Goal: Navigation & Orientation: Find specific page/section

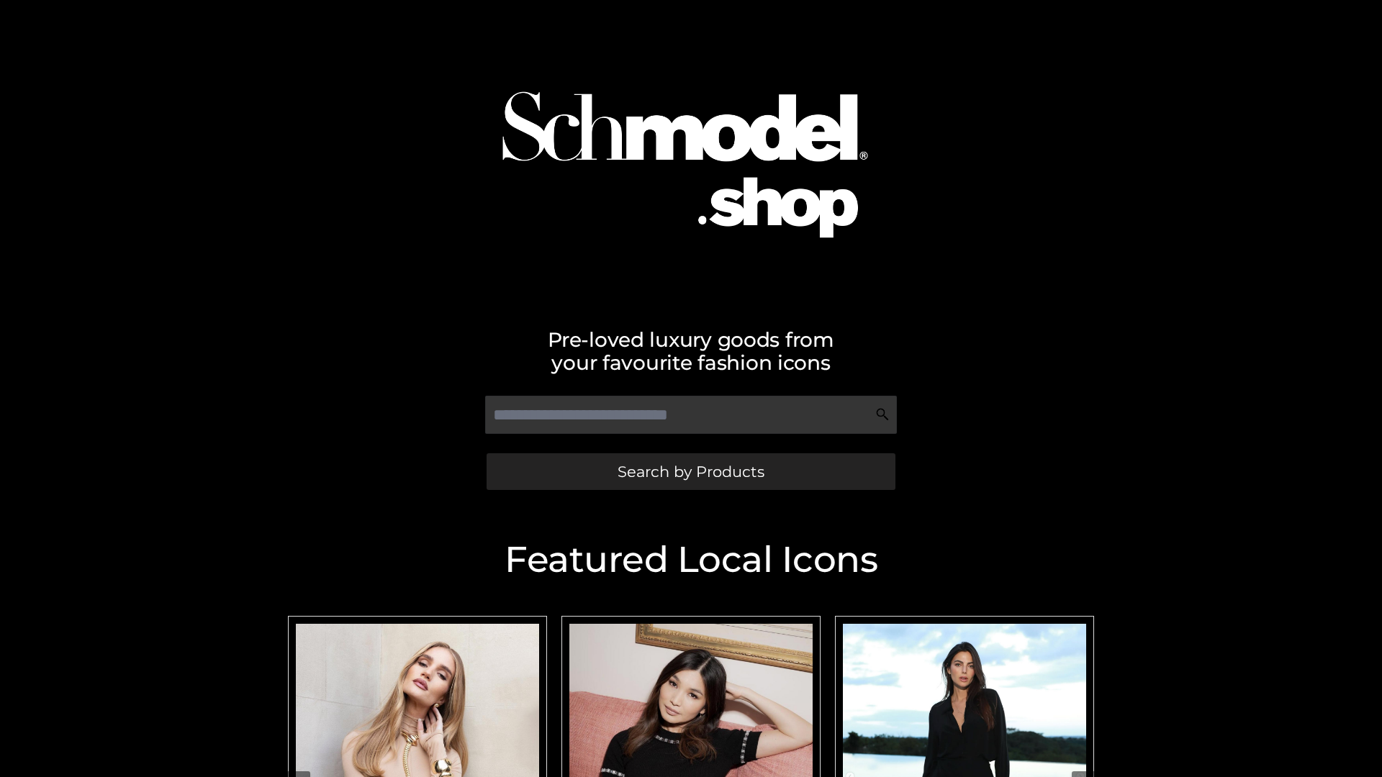
click at [690, 471] on span "Search by Products" at bounding box center [691, 471] width 147 height 15
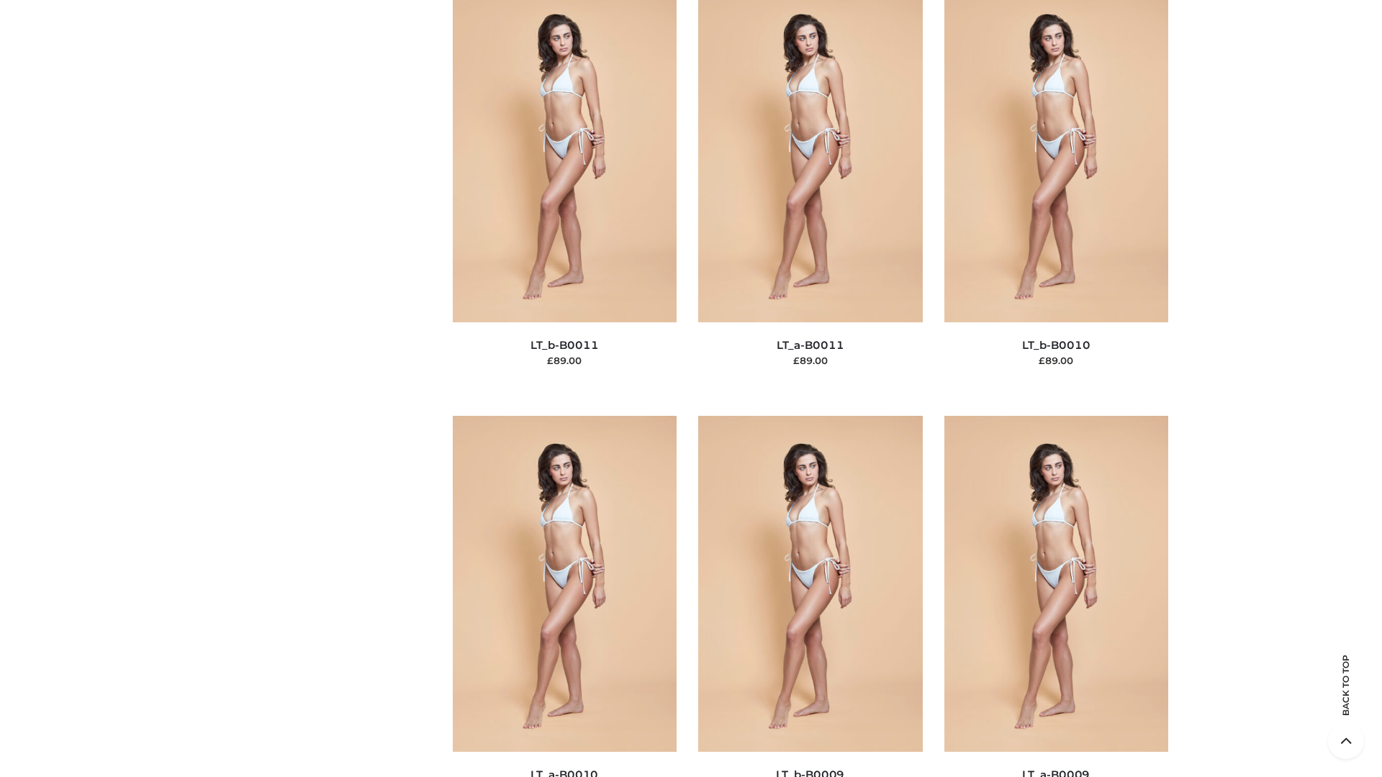
scroll to position [6465, 0]
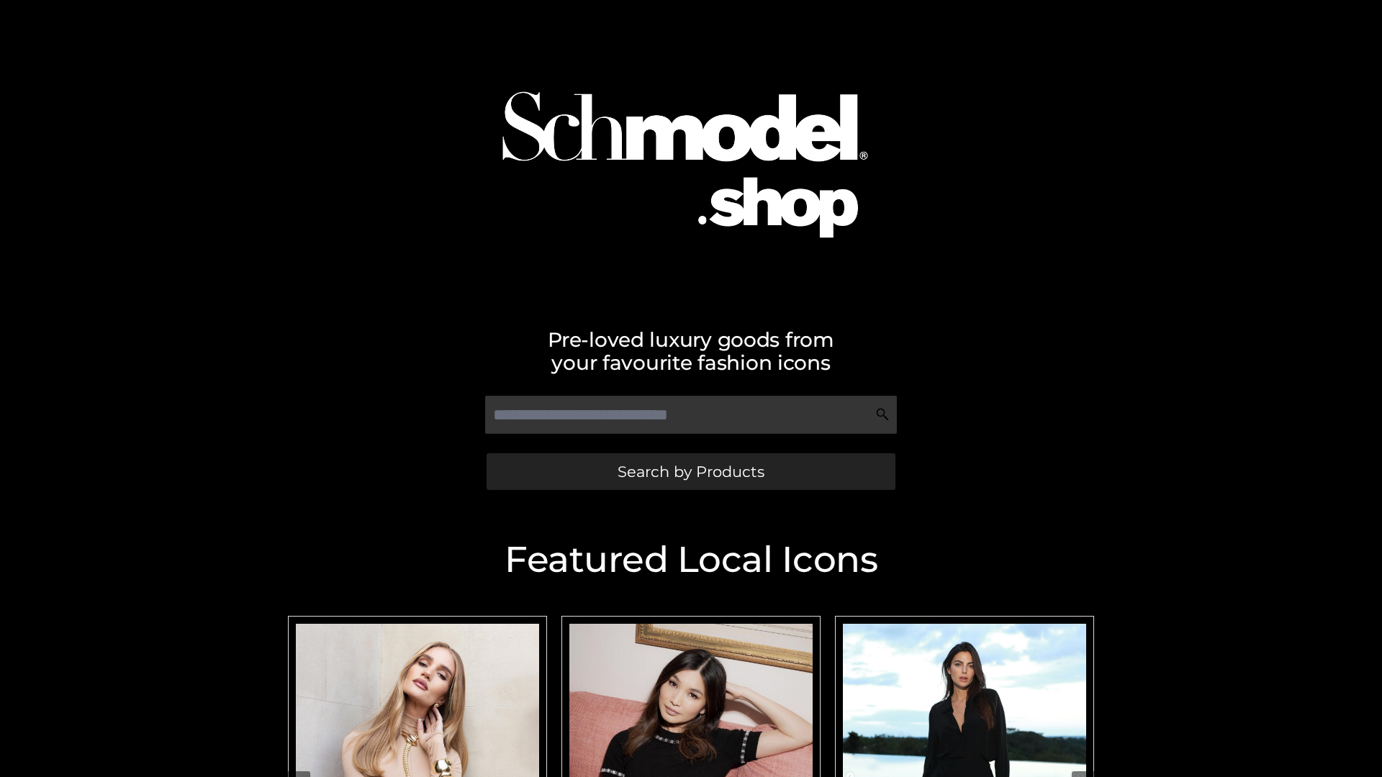
click at [690, 471] on span "Search by Products" at bounding box center [691, 471] width 147 height 15
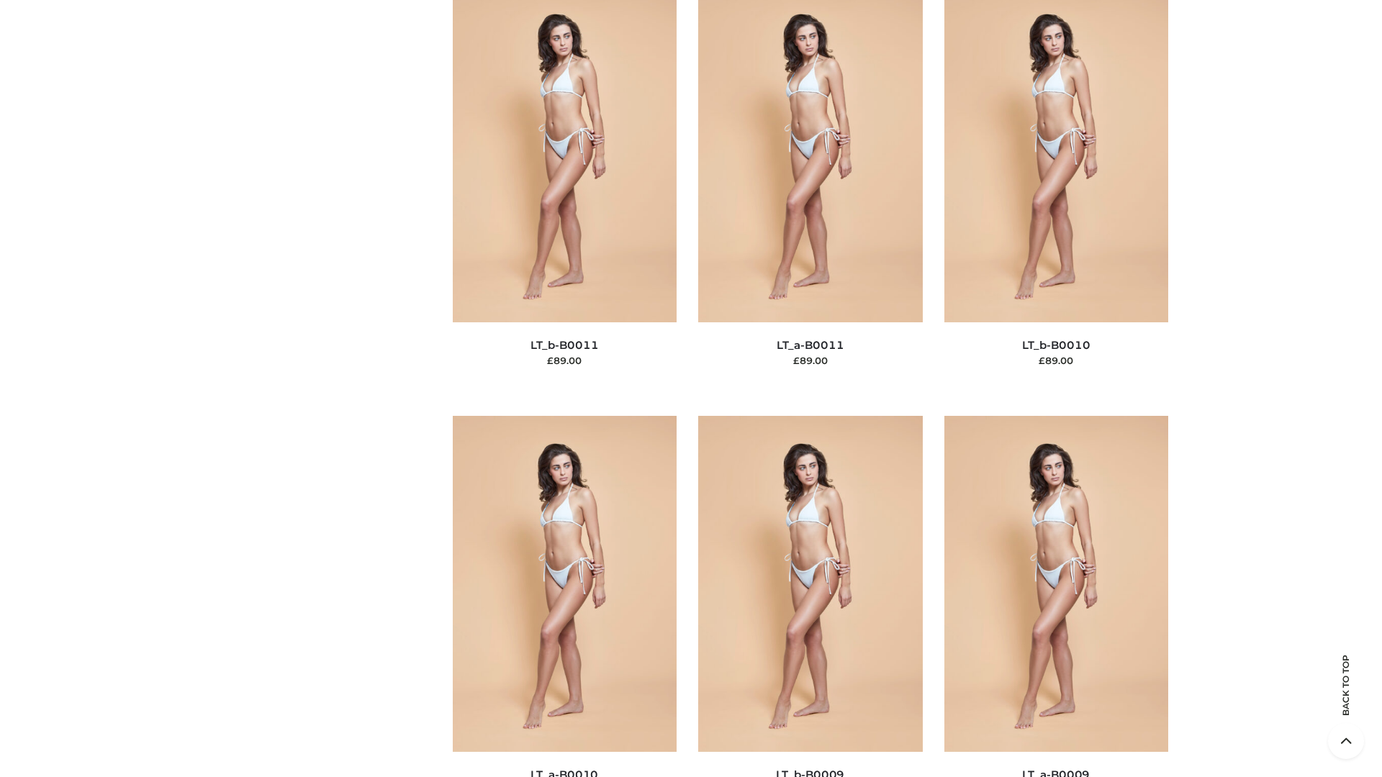
scroll to position [6465, 0]
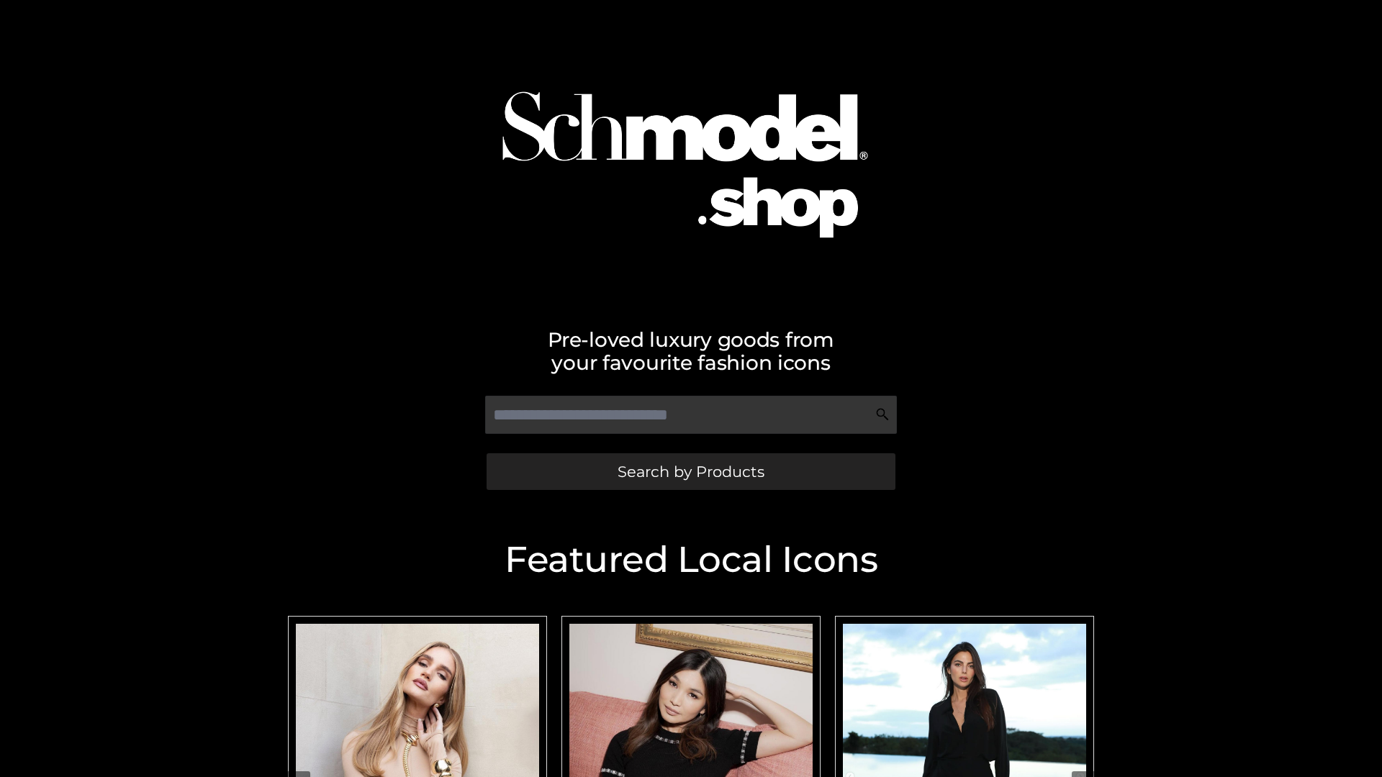
click at [690, 471] on span "Search by Products" at bounding box center [691, 471] width 147 height 15
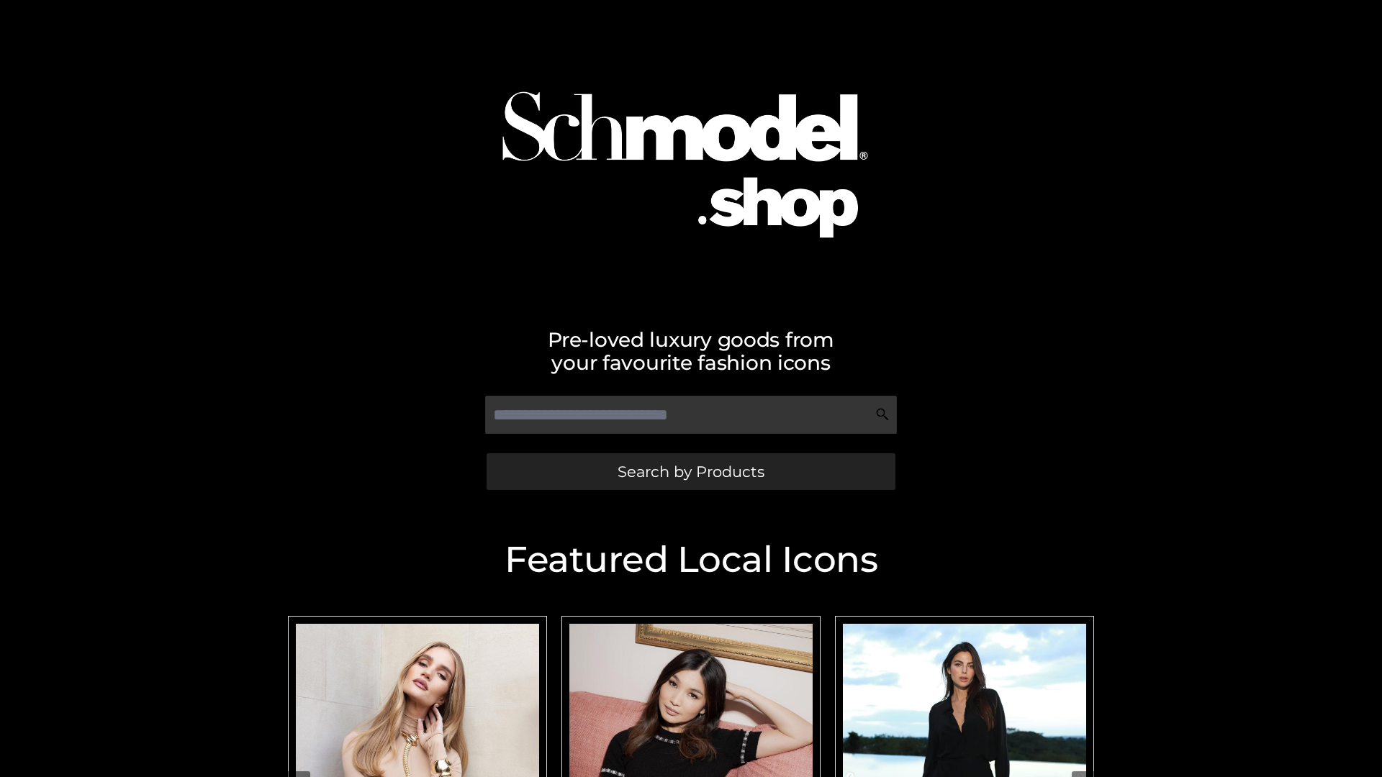
click at [690, 471] on span "Search by Products" at bounding box center [691, 471] width 147 height 15
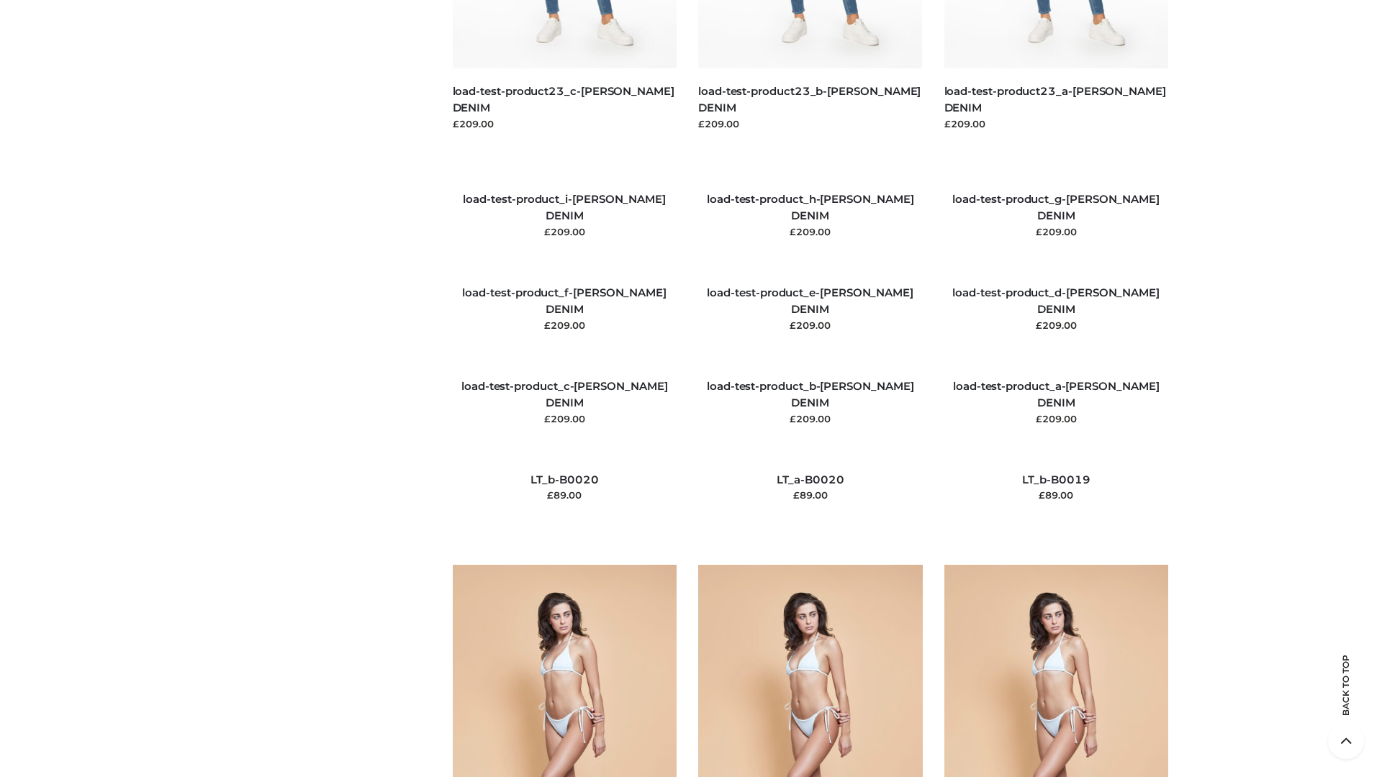
scroll to position [3385, 0]
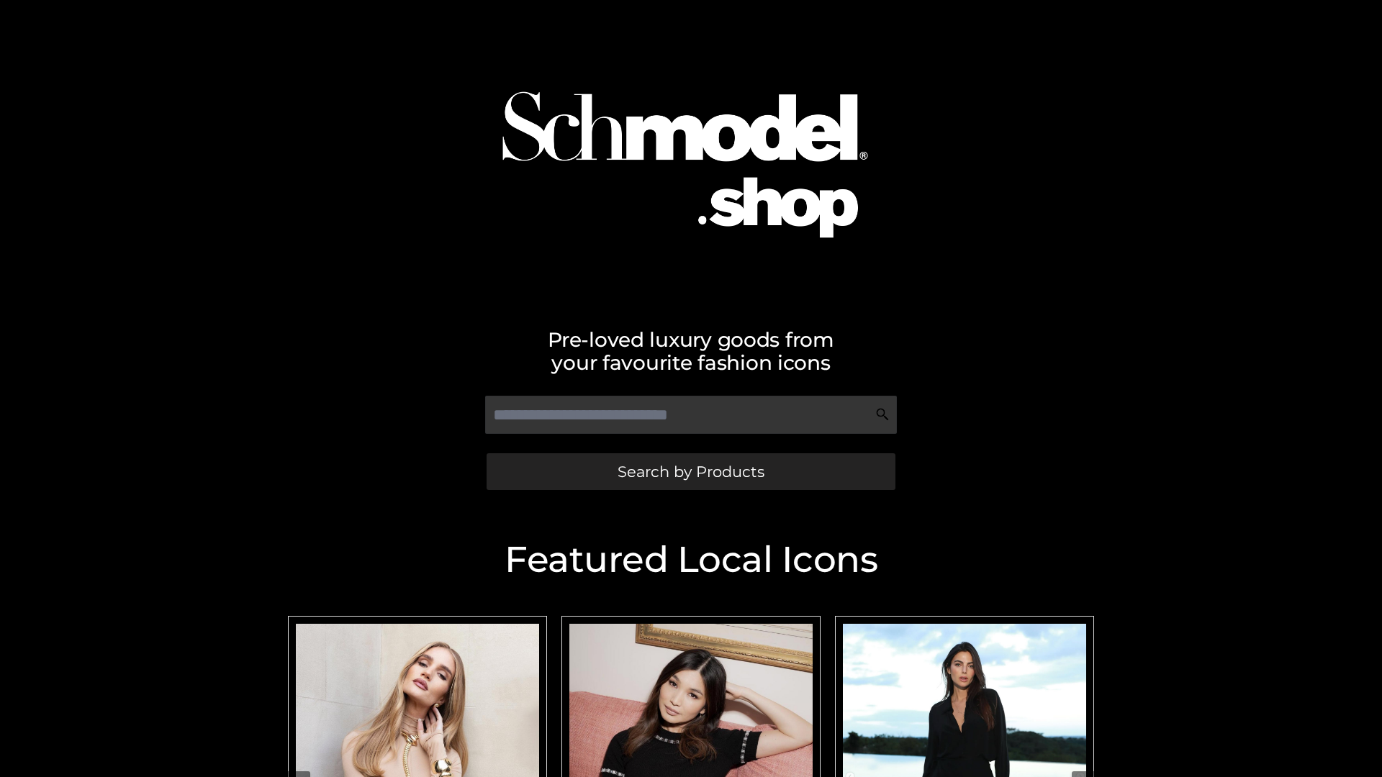
click at [690, 471] on span "Search by Products" at bounding box center [691, 471] width 147 height 15
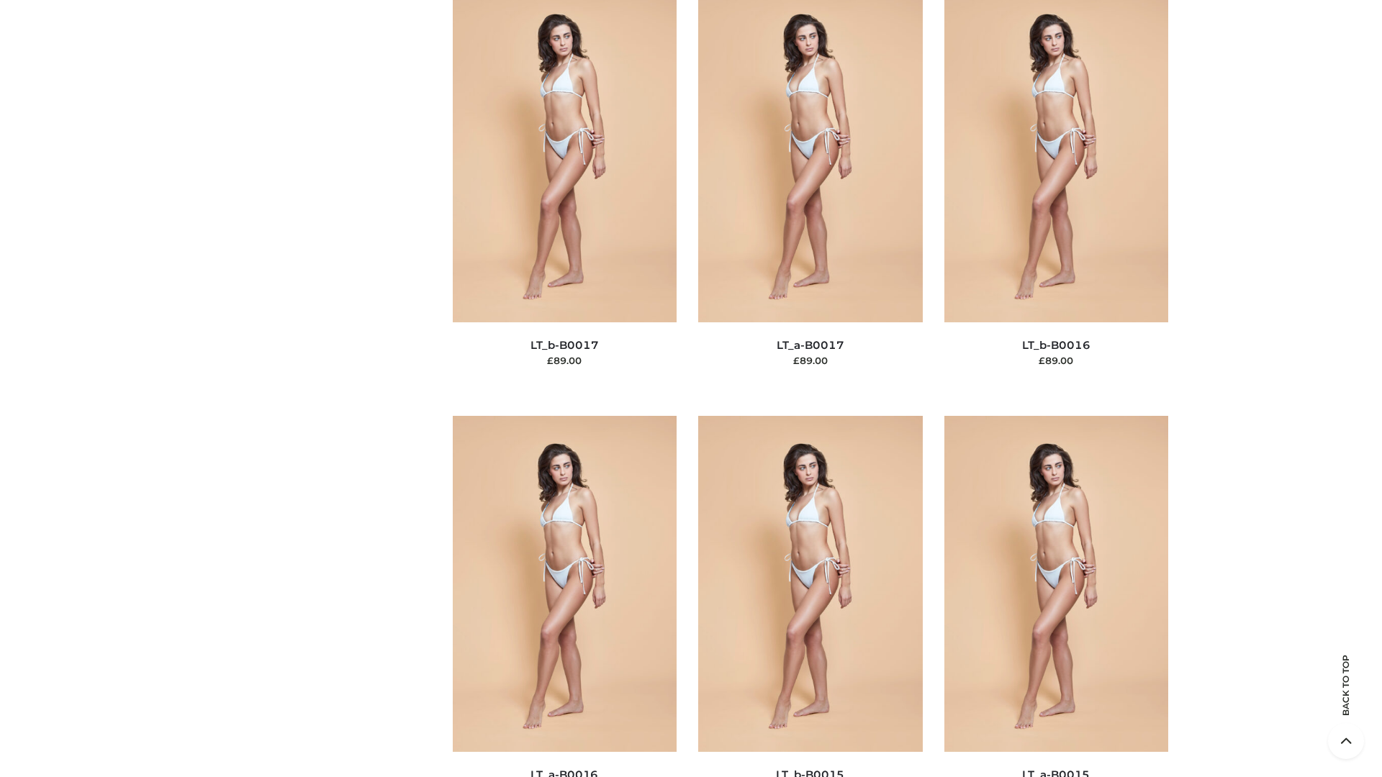
scroll to position [4731, 0]
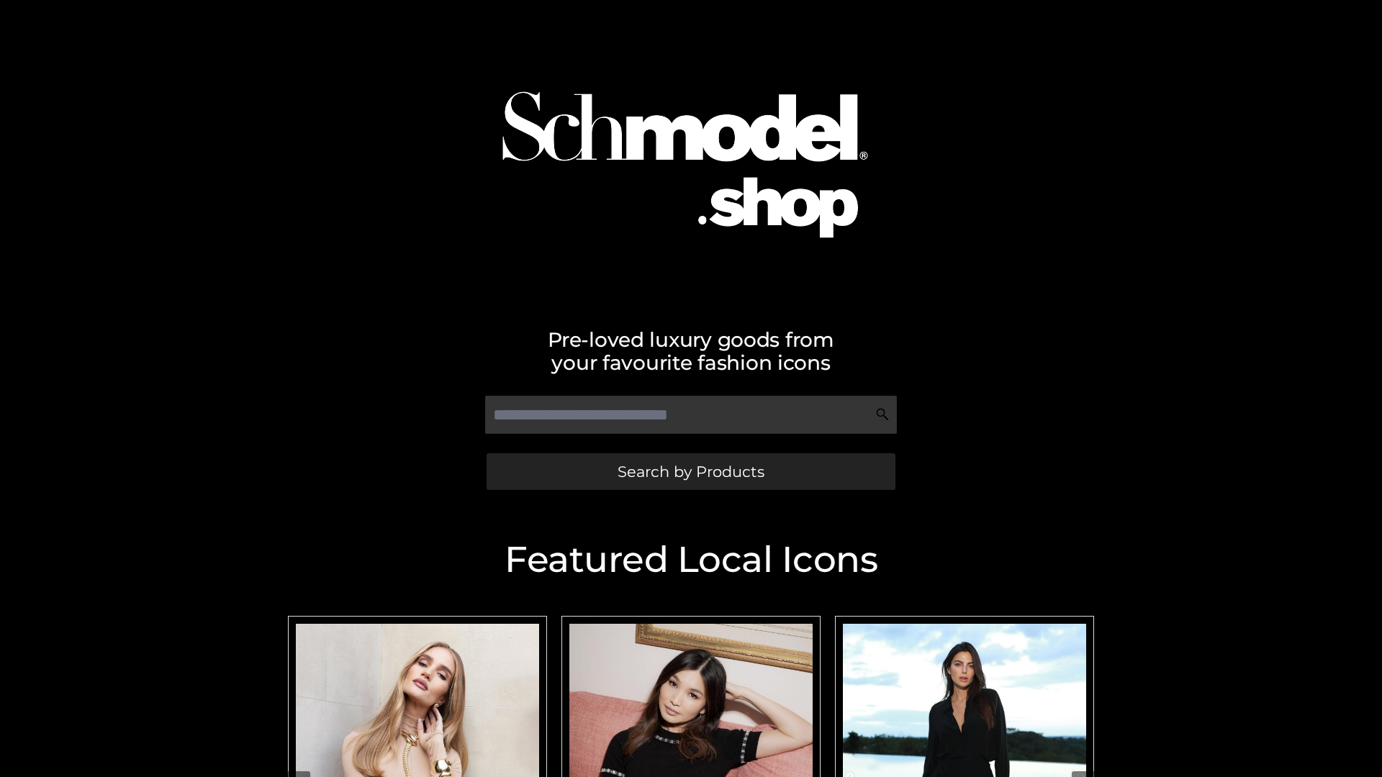
click at [690, 471] on span "Search by Products" at bounding box center [691, 471] width 147 height 15
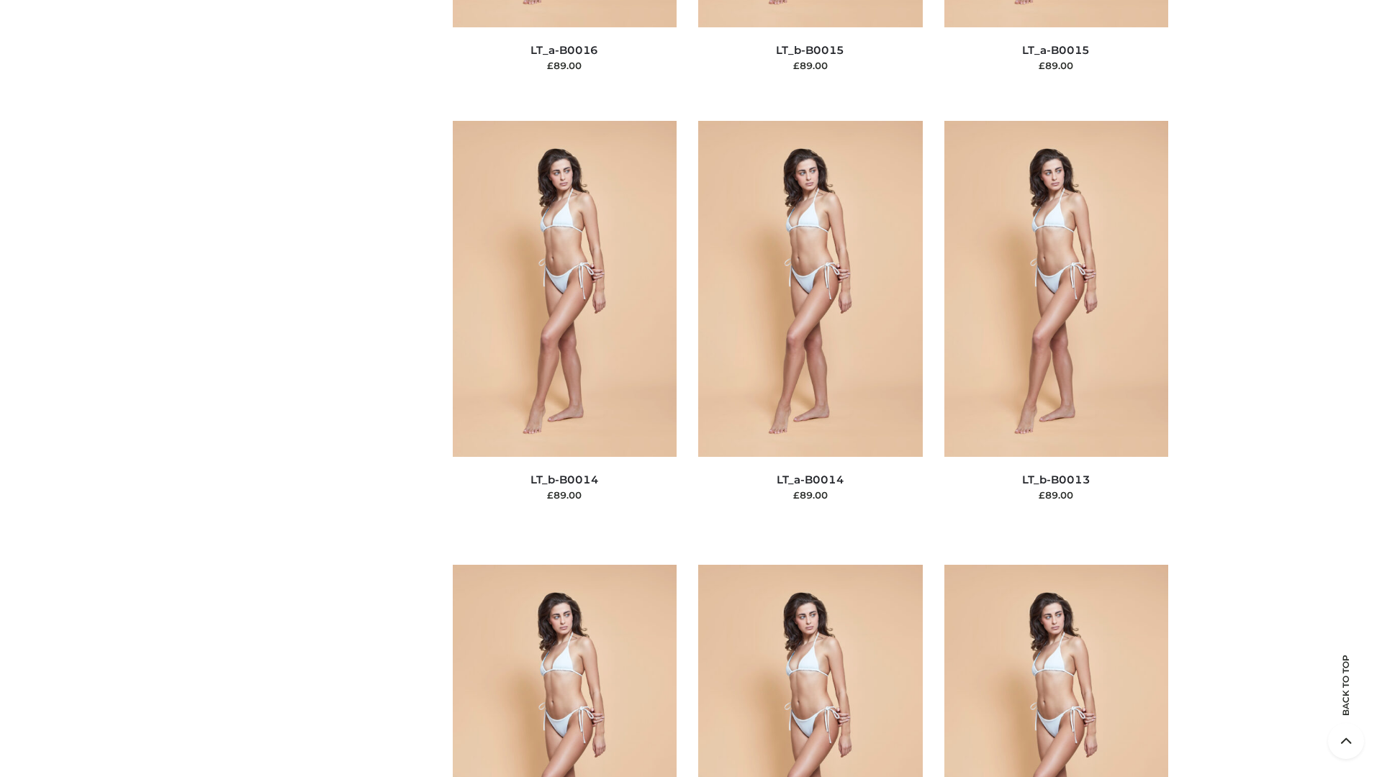
scroll to position [5119, 0]
